Goal: Communication & Community: Answer question/provide support

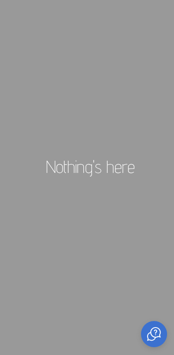
click at [158, 325] on div at bounding box center [154, 334] width 26 height 26
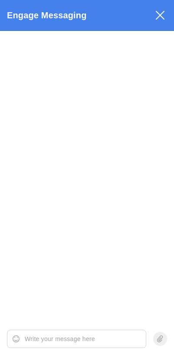
click at [80, 334] on textarea at bounding box center [85, 338] width 121 height 17
type textarea "hi"
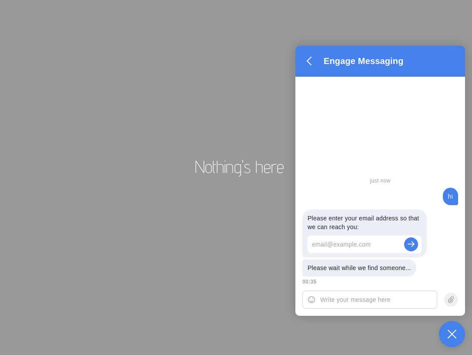
click at [174, 3] on html "Nothing's here Engage Messaging Drop your file here Waiting for an agent 00:35 …" at bounding box center [236, 1] width 472 height 3
click at [174, 331] on icon at bounding box center [452, 333] width 9 height 9
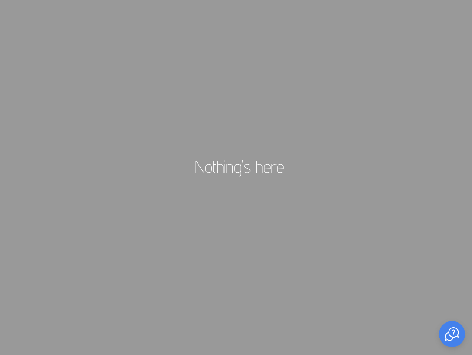
click at [174, 3] on html "Nothing's here Engage Messaging Drop your file here Waiting for an agent 00:35 …" at bounding box center [236, 1] width 472 height 3
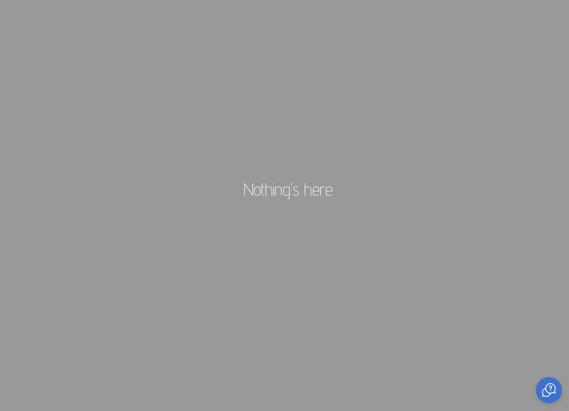
click at [174, 354] on div at bounding box center [549, 390] width 26 height 26
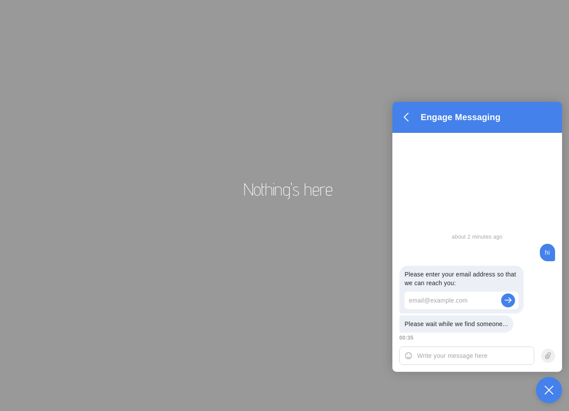
click at [174, 354] on textarea at bounding box center [475, 355] width 117 height 17
type textarea "J"
type textarea "Hi"
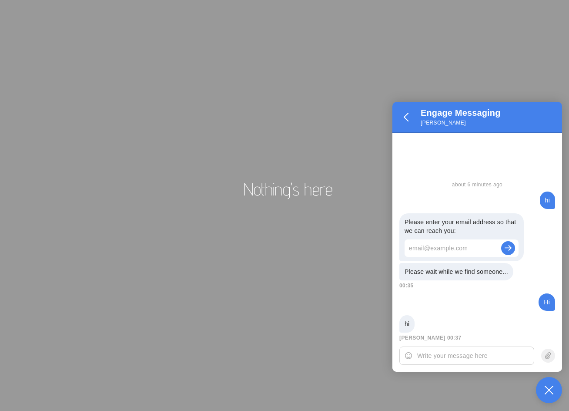
click at [174, 346] on div at bounding box center [466, 355] width 135 height 18
click at [174, 354] on textarea at bounding box center [475, 355] width 117 height 17
click at [174, 354] on icon at bounding box center [549, 389] width 9 height 9
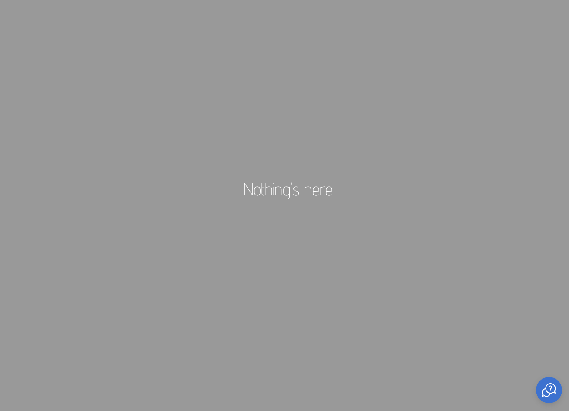
click at [174, 354] on icon at bounding box center [549, 389] width 9 height 9
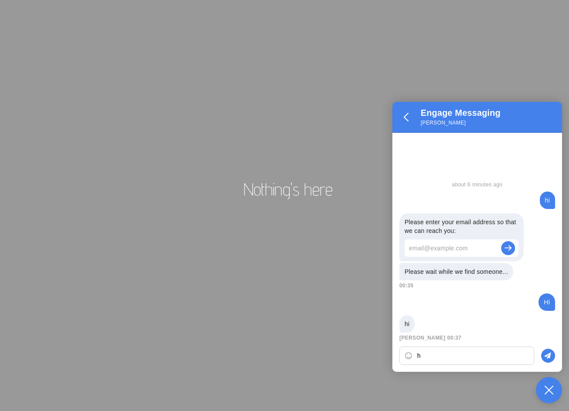
type textarea "hi"
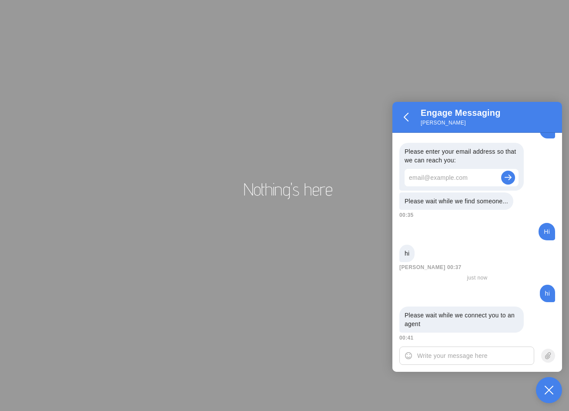
scroll to position [54, 0]
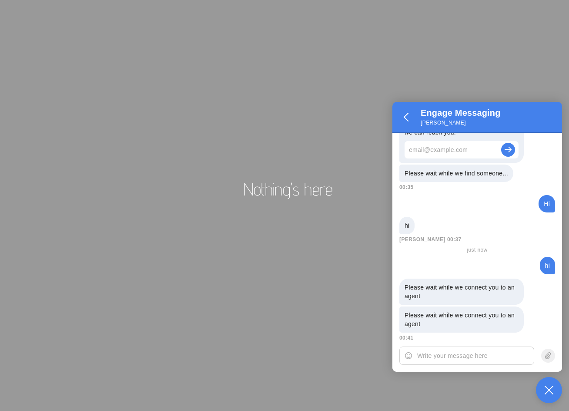
click at [174, 3] on html "Nothing's here Engage Messaging Alexey Dzyubenko Drop your file here Alexey Dzy…" at bounding box center [284, 1] width 569 height 3
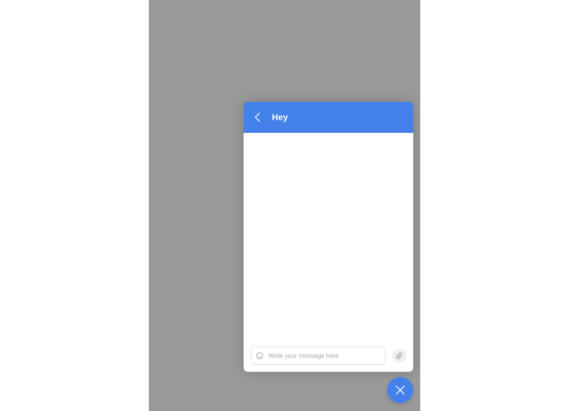
scroll to position [54, 0]
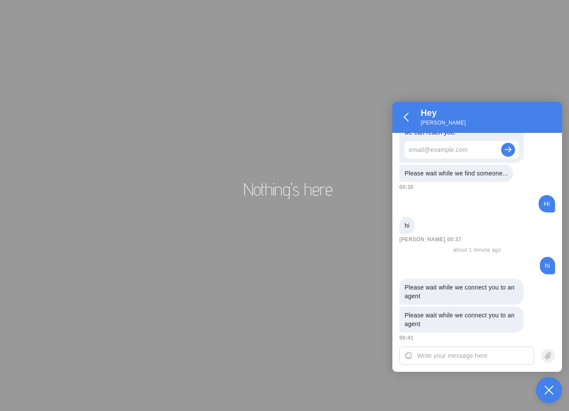
click at [494, 353] on textarea at bounding box center [475, 355] width 117 height 17
type textarea "HI"
click at [548, 347] on div "HI HI" at bounding box center [477, 357] width 170 height 29
click at [547, 349] on span at bounding box center [548, 356] width 14 height 14
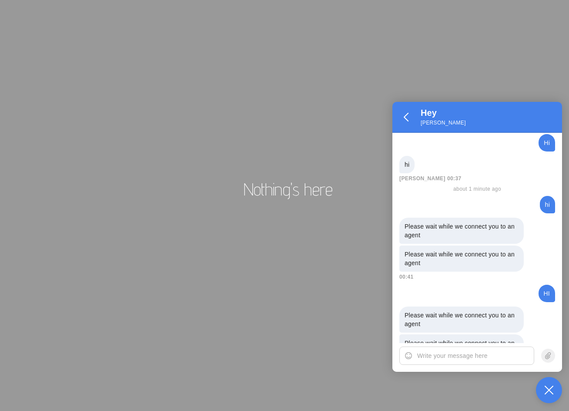
scroll to position [142, 0]
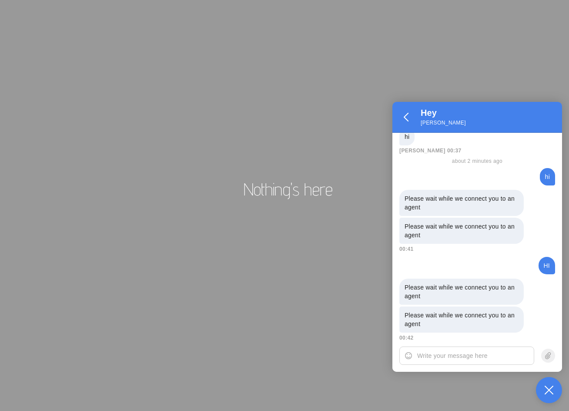
click at [478, 358] on textarea at bounding box center [475, 355] width 117 height 17
type textarea "Hello"
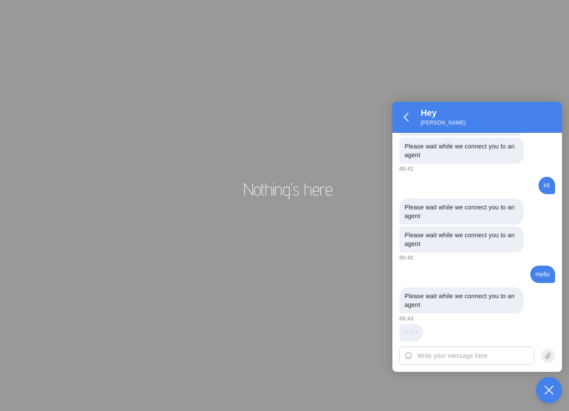
scroll to position [234, 0]
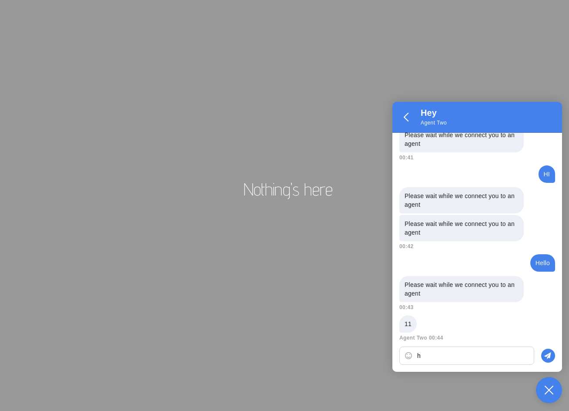
type textarea "hi"
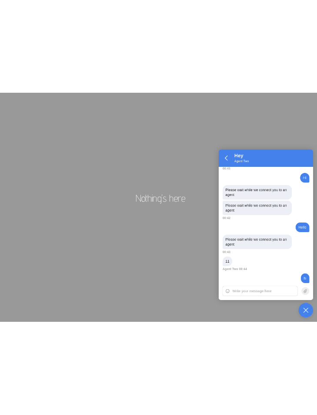
scroll to position [295, 0]
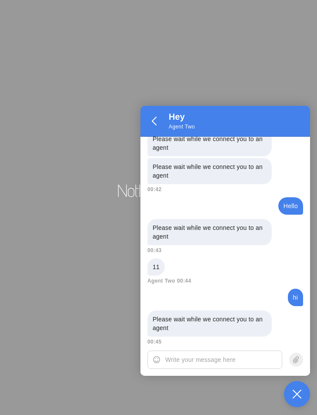
click at [218, 363] on textarea at bounding box center [223, 359] width 117 height 17
paste textarea "I was charged a dollar out of nowhere. Was it a scam? Could you help me? Or can…"
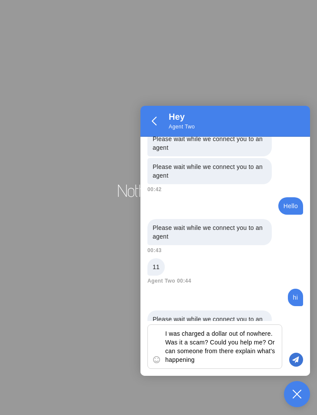
type textarea "I was charged a dollar out of nowhere. Was it a scam? Could you help me? Or can…"
click at [295, 357] on icon at bounding box center [295, 359] width 7 height 7
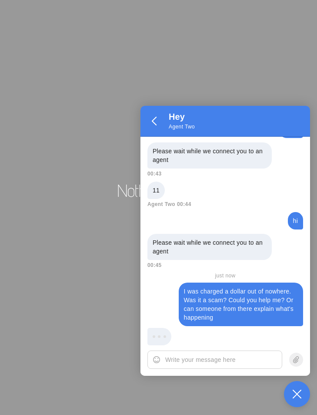
scroll to position [409, 0]
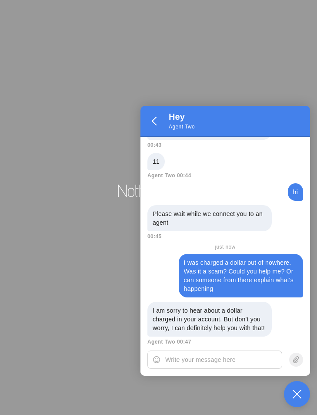
click at [225, 360] on textarea at bounding box center [223, 359] width 117 height 17
paste textarea "Oh, okay"
type textarea "Oh, okay"
click at [301, 359] on span at bounding box center [296, 359] width 14 height 14
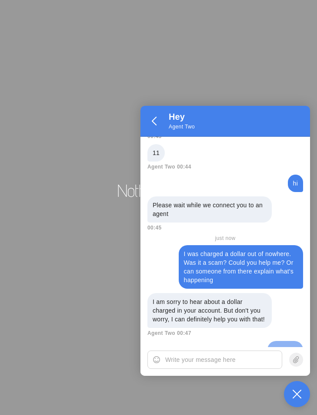
scroll to position [430, 0]
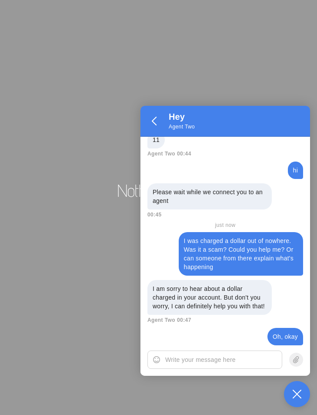
click at [217, 355] on textarea at bounding box center [223, 359] width 117 height 17
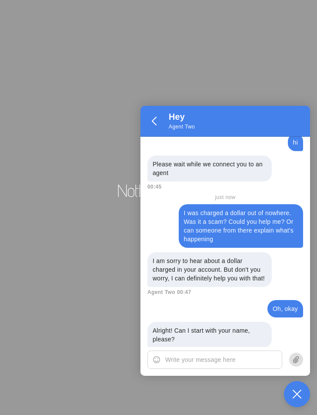
scroll to position [469, 0]
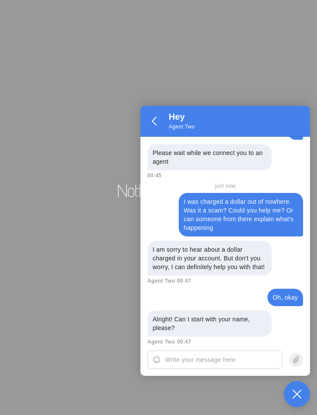
click at [227, 356] on textarea at bounding box center [223, 359] width 117 height 17
paste textarea "Sure, it's [PERSON_NAME]"
type textarea "Sure, it's [PERSON_NAME]"
click at [293, 362] on icon at bounding box center [295, 359] width 7 height 7
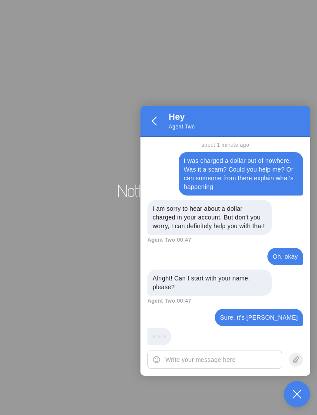
scroll to position [522, 0]
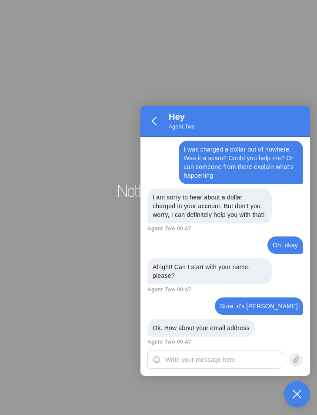
click at [215, 363] on textarea at bounding box center [223, 359] width 117 height 17
paste textarea "Sure. It's [EMAIL_ADDRESS][DOMAIN_NAME]"
type textarea "Sure. It's [EMAIL_ADDRESS][DOMAIN_NAME]"
click at [298, 359] on icon at bounding box center [295, 359] width 7 height 7
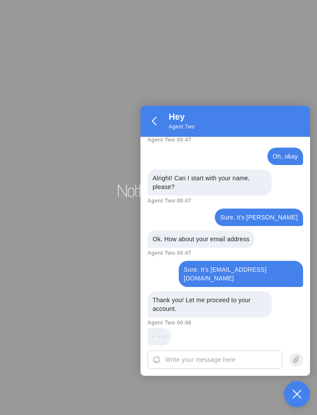
scroll to position [637, 0]
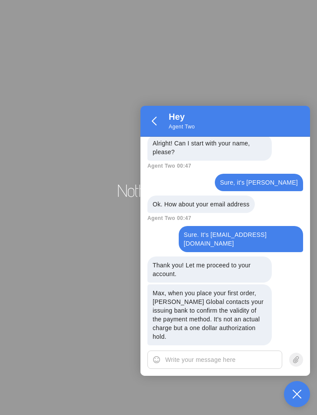
click at [195, 355] on textarea at bounding box center [223, 359] width 117 height 17
paste textarea "Huh, for how long will it take?"
type textarea "Huh, for how long will it take?"
click at [298, 357] on icon at bounding box center [295, 359] width 7 height 7
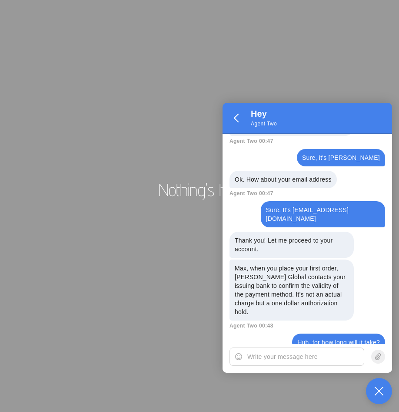
scroll to position [724, 0]
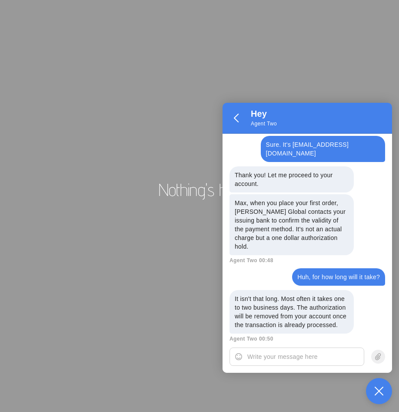
click at [291, 366] on div at bounding box center [308, 358] width 170 height 29
click at [285, 355] on textarea at bounding box center [306, 356] width 117 height 17
paste textarea "Oh okay! That's a relief. I now understand. Thank you."
type textarea "Oh okay! That's a relief. I now understand. Thank you."
click at [377, 362] on span at bounding box center [379, 356] width 14 height 14
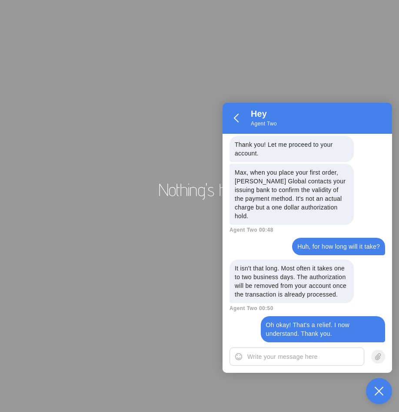
scroll to position [811, 0]
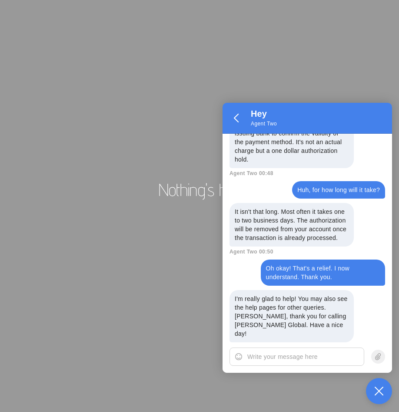
click at [284, 360] on textarea at bounding box center [306, 356] width 117 height 17
paste textarea "You too. Have a good one. Good bye!"
type textarea "You too. Have a good one. Good bye!"
click at [382, 361] on span at bounding box center [379, 356] width 14 height 14
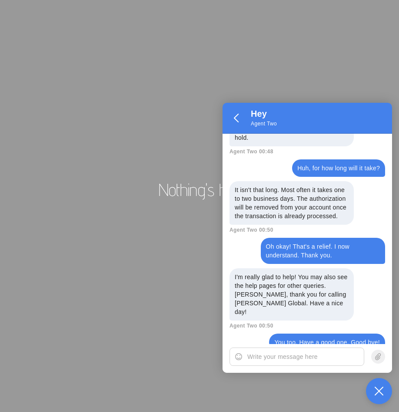
click at [368, 3] on html "Nothing's here Hey Agent Two Drop your file here Agent Two 00:51 You: You too. …" at bounding box center [199, 1] width 399 height 3
click at [137, 190] on h2 "Nothing's here" at bounding box center [202, 189] width 399 height 20
